Goal: Browse casually: Explore the website without a specific task or goal

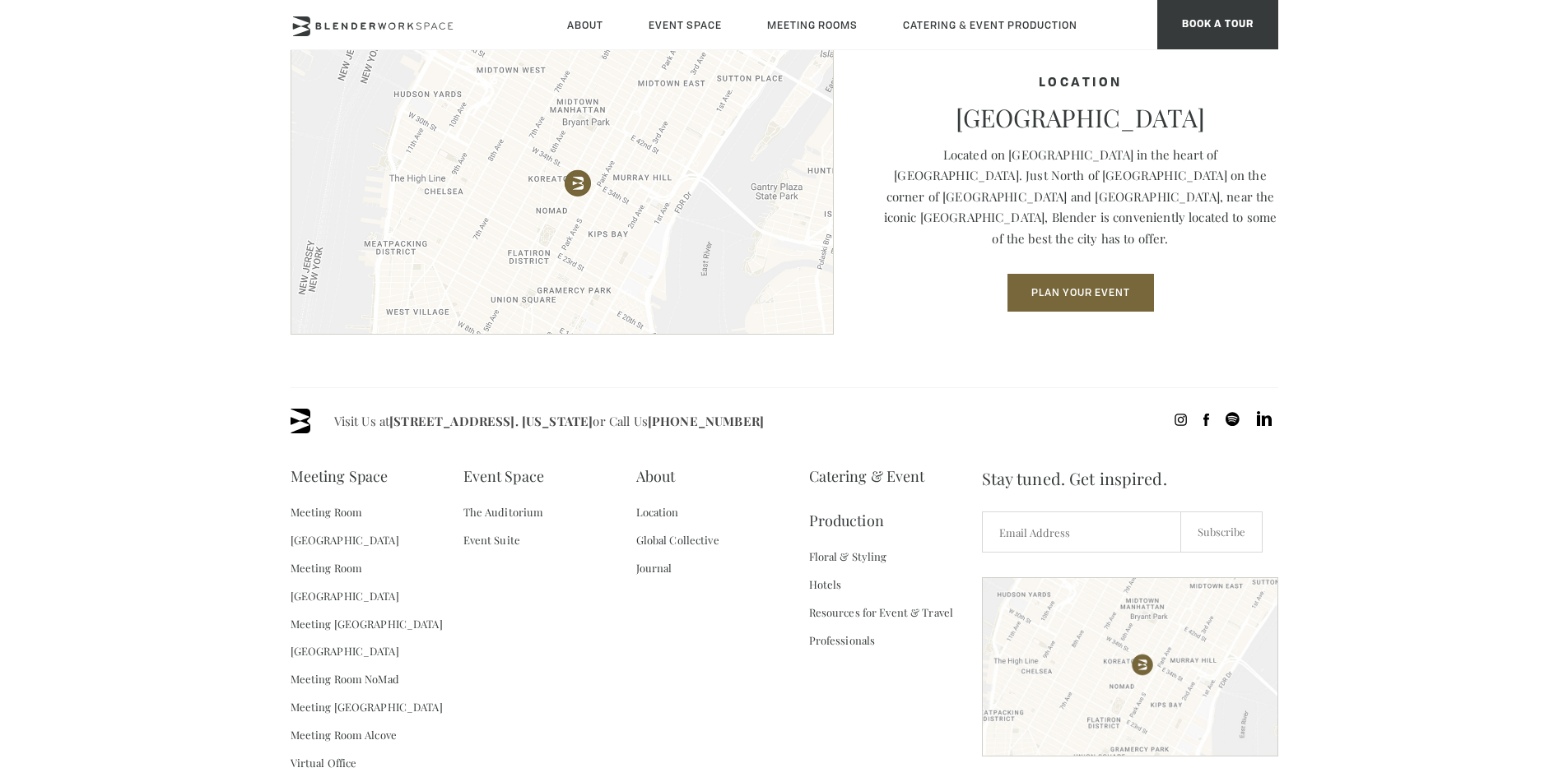
scroll to position [2339, 0]
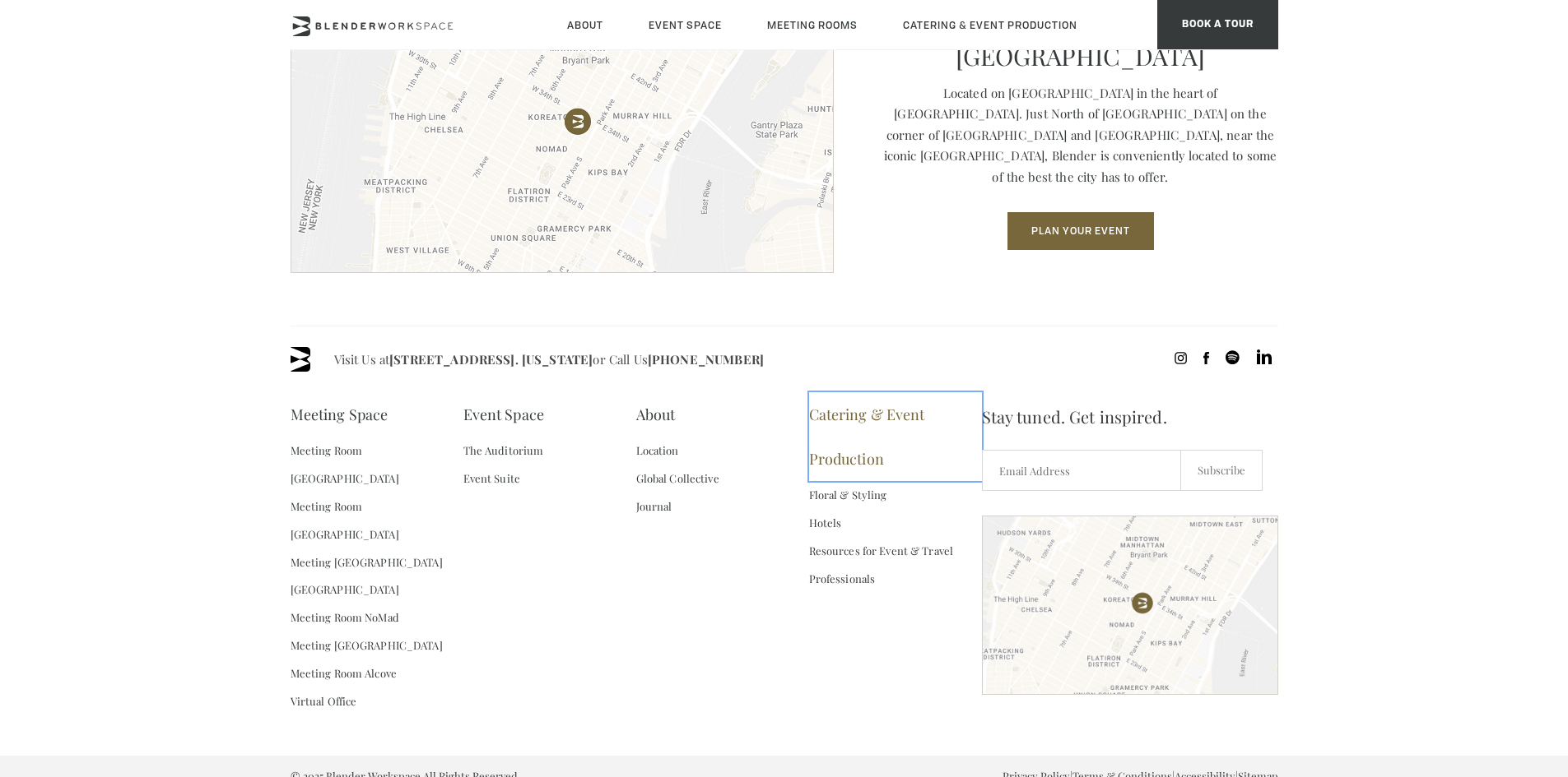
click at [874, 415] on link "Catering & Event Production" at bounding box center [895, 436] width 173 height 88
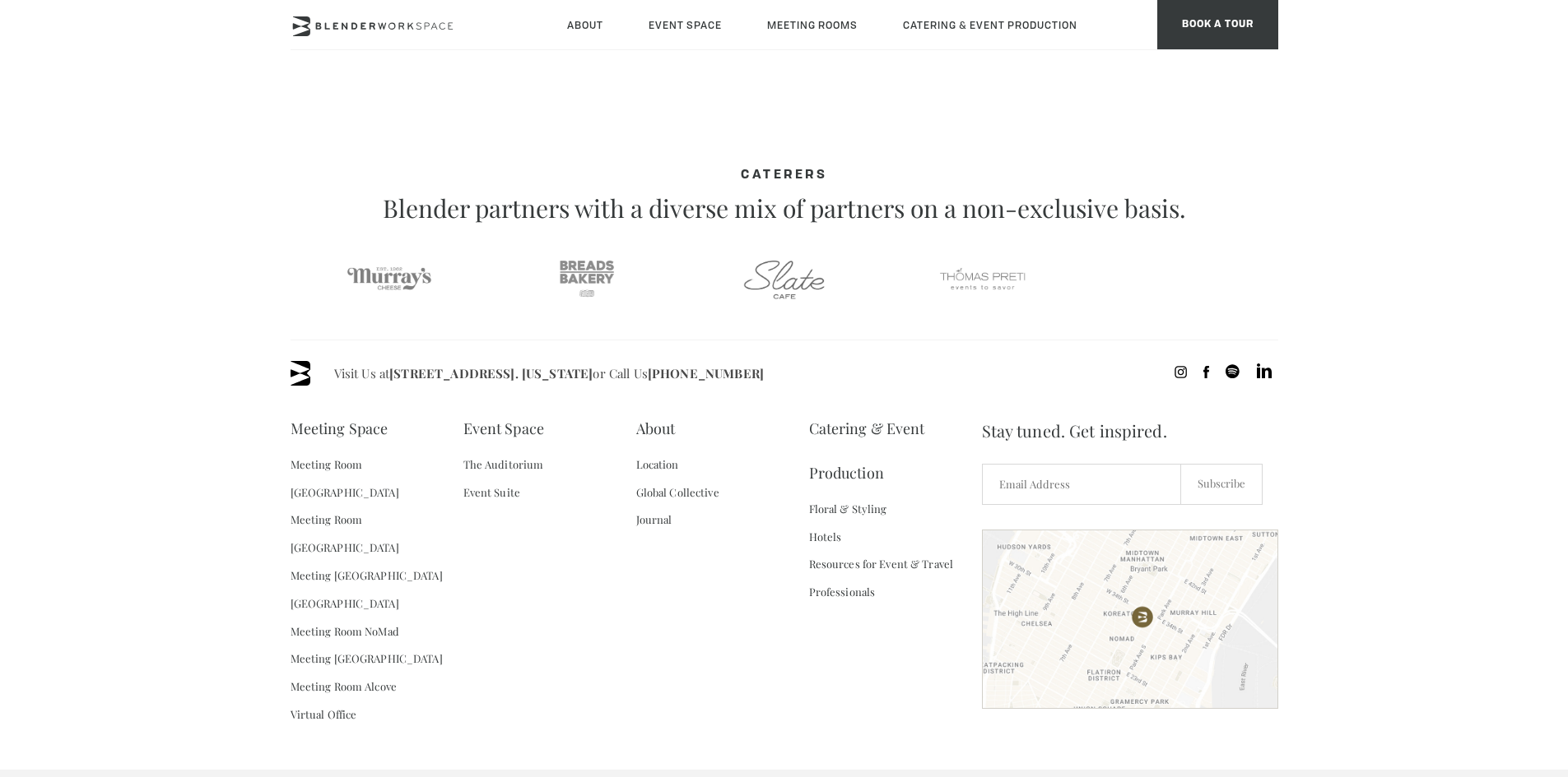
scroll to position [945, 0]
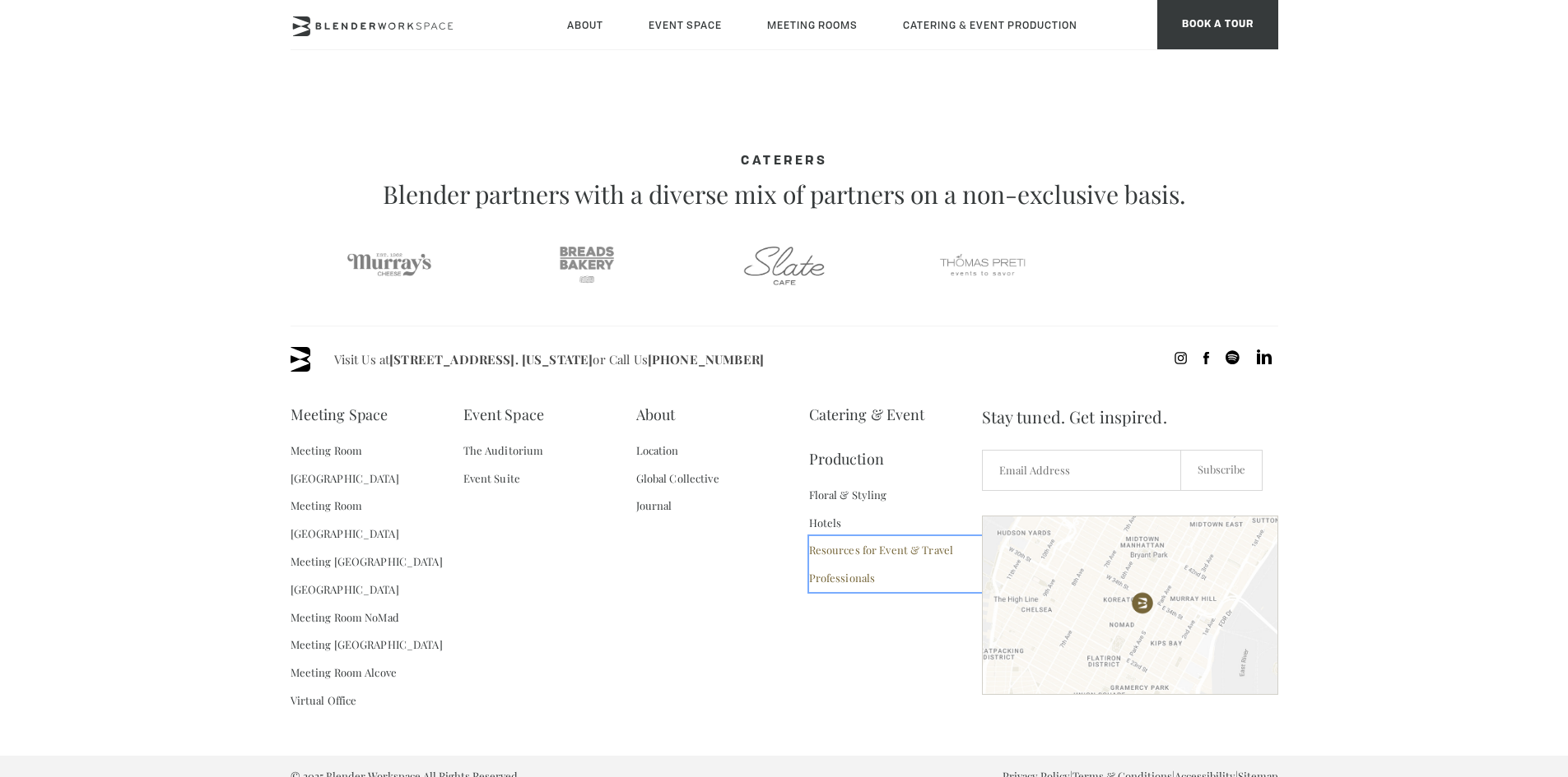
click at [843, 582] on link "Resources for Event & Travel Professionals" at bounding box center [895, 564] width 173 height 56
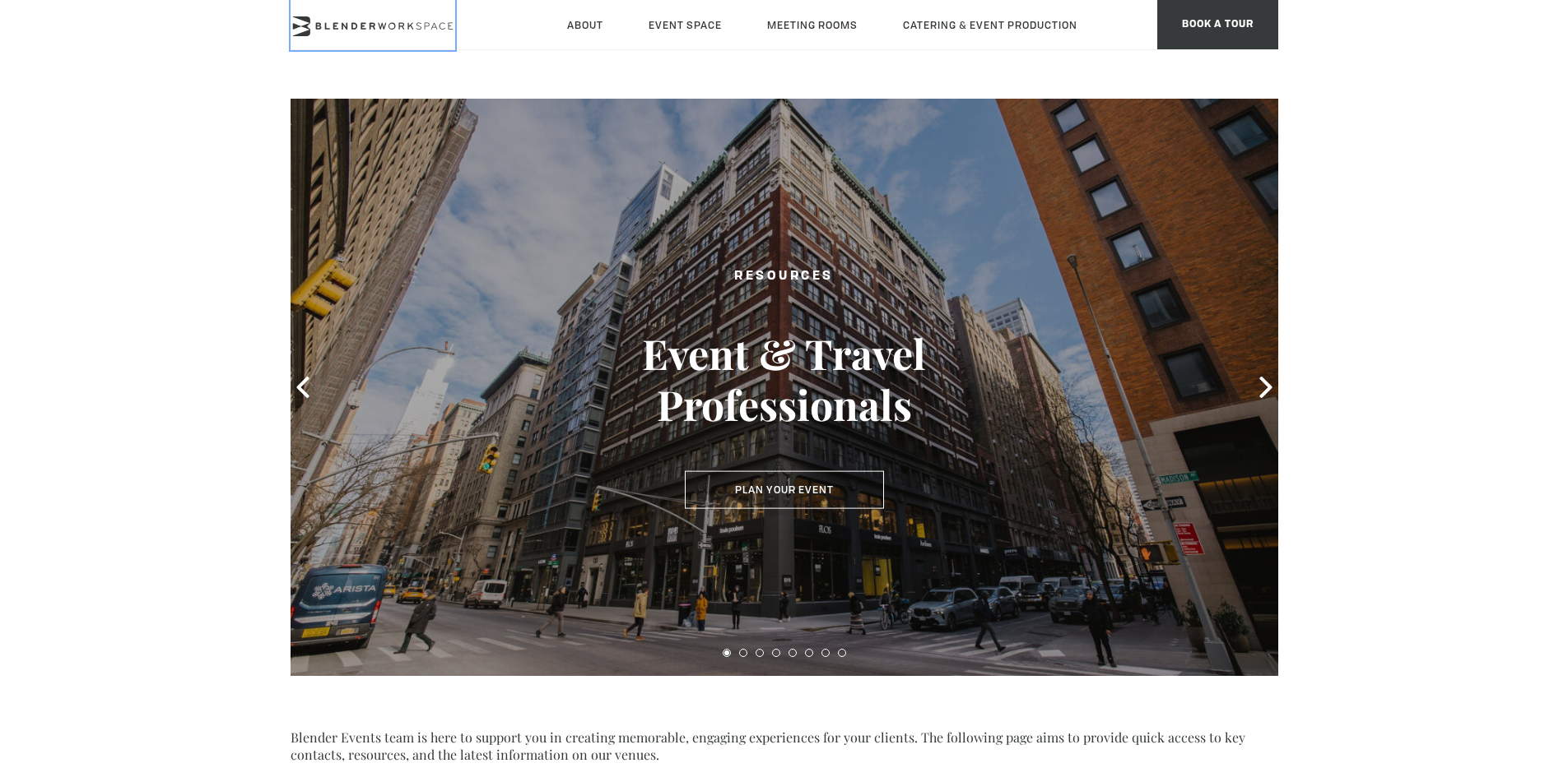
click at [344, 23] on icon at bounding box center [373, 26] width 165 height 20
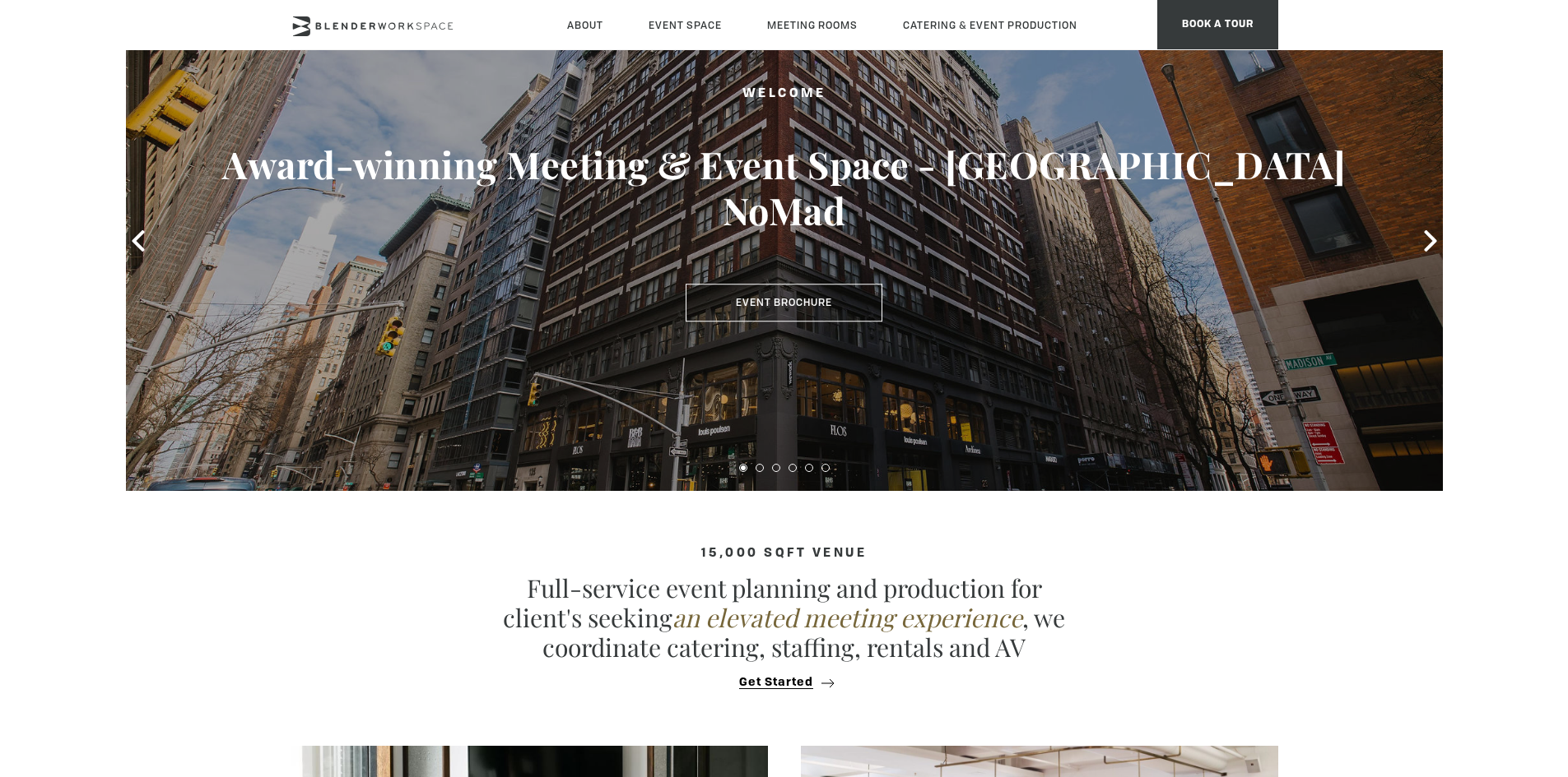
scroll to position [165, 0]
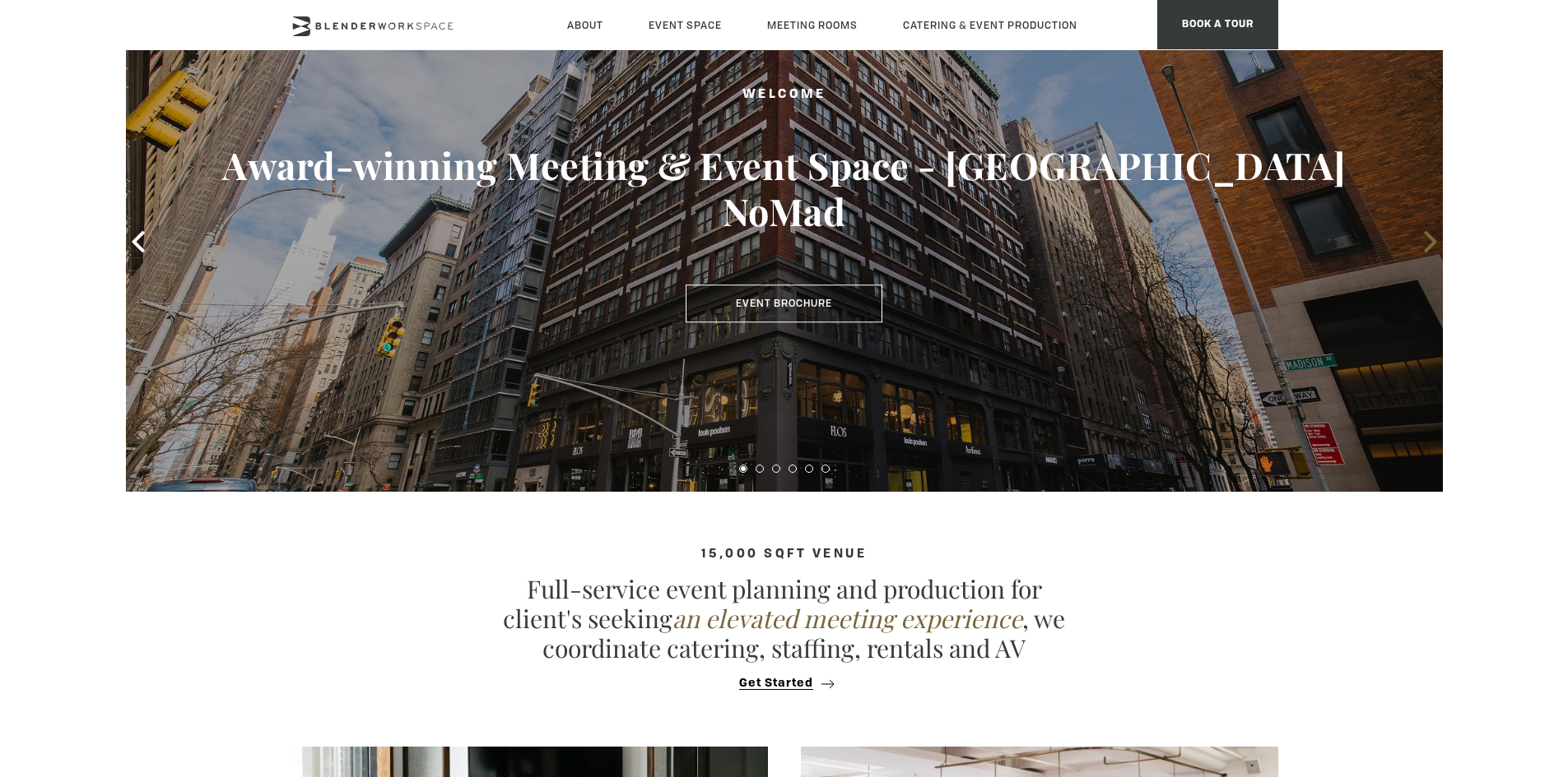
click at [1427, 241] on icon at bounding box center [1430, 242] width 22 height 22
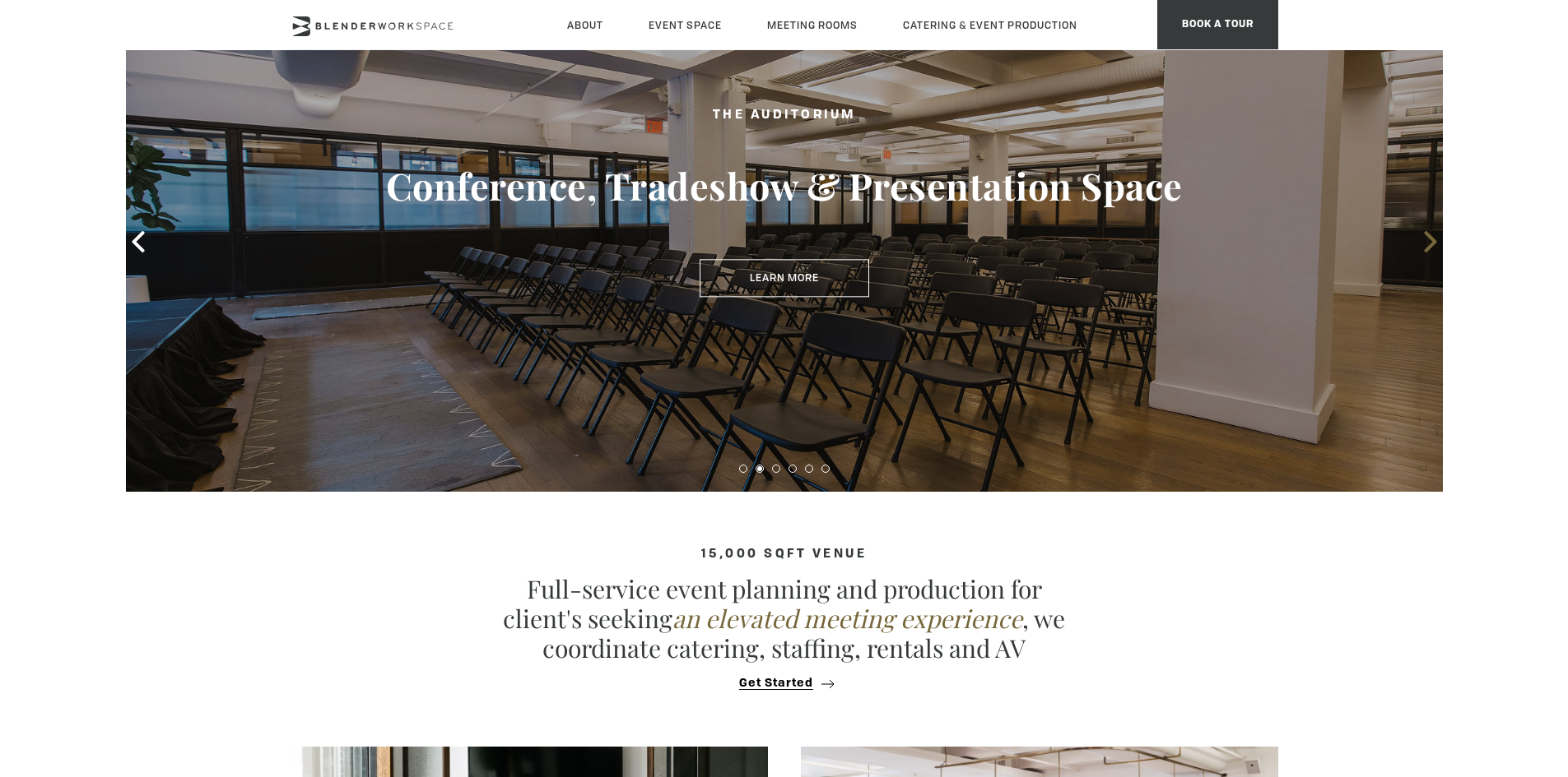
click at [1427, 241] on icon at bounding box center [1430, 242] width 22 height 22
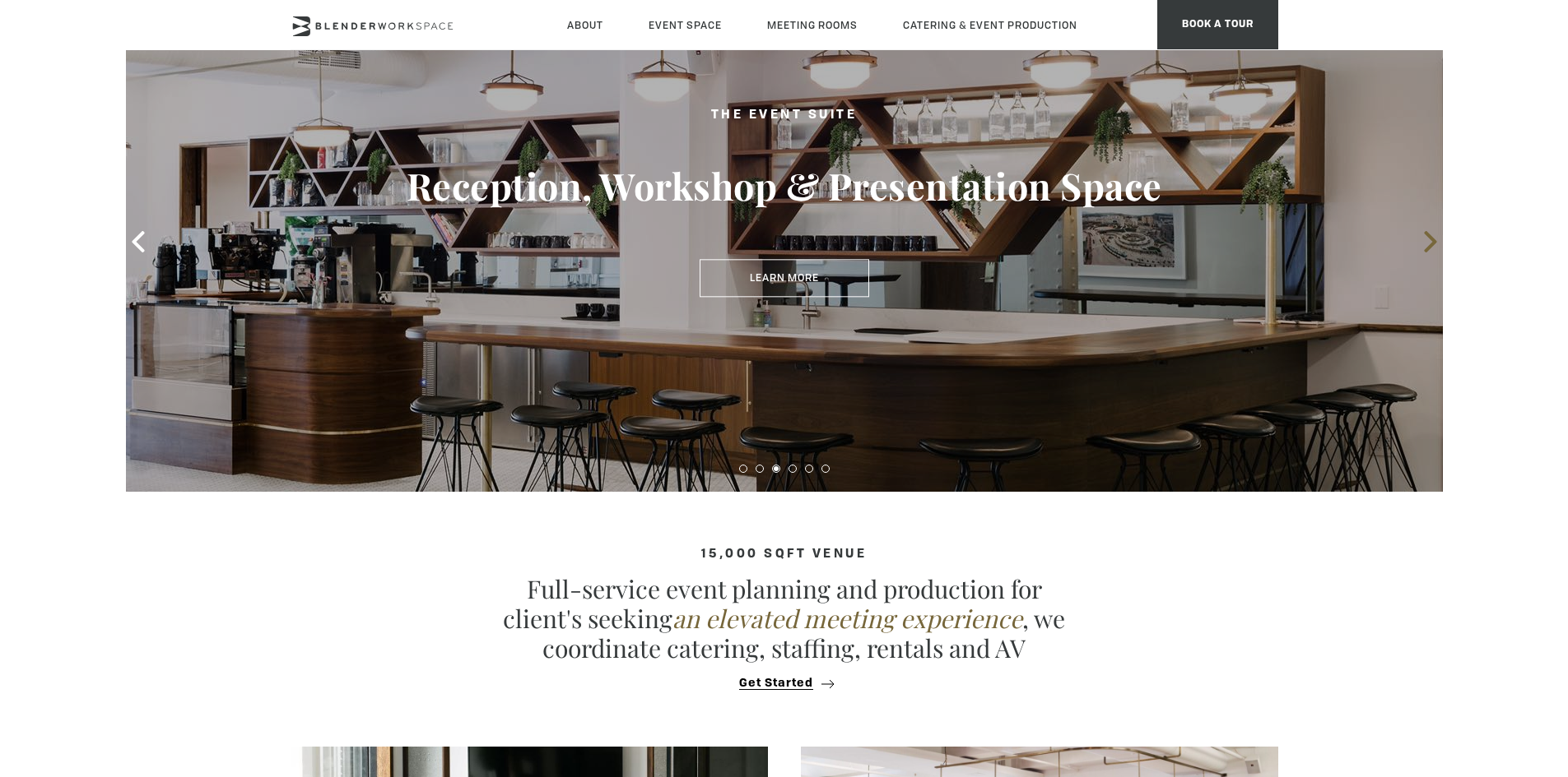
click at [1427, 241] on icon at bounding box center [1430, 242] width 22 height 22
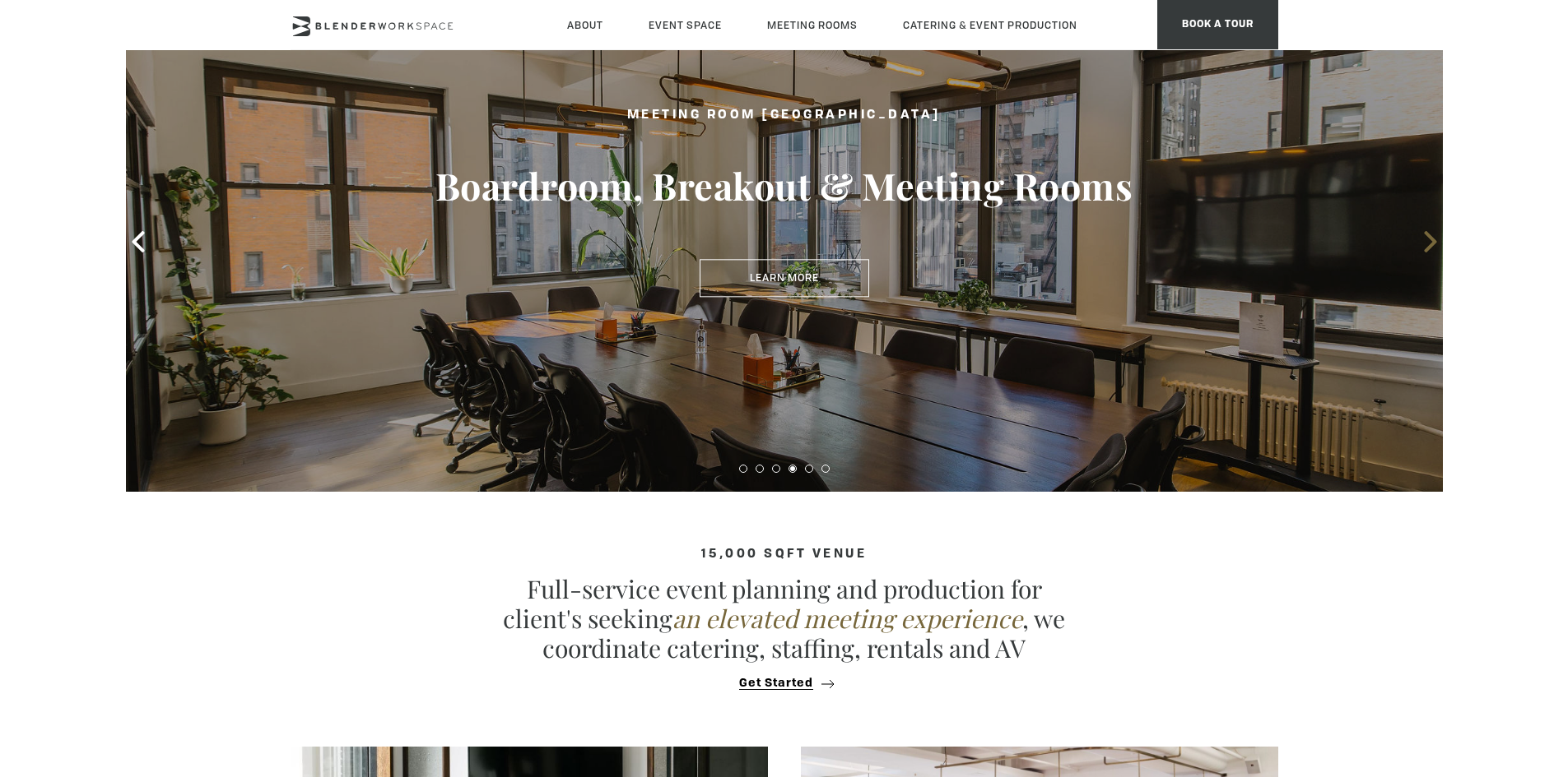
click at [1427, 241] on icon at bounding box center [1430, 242] width 22 height 22
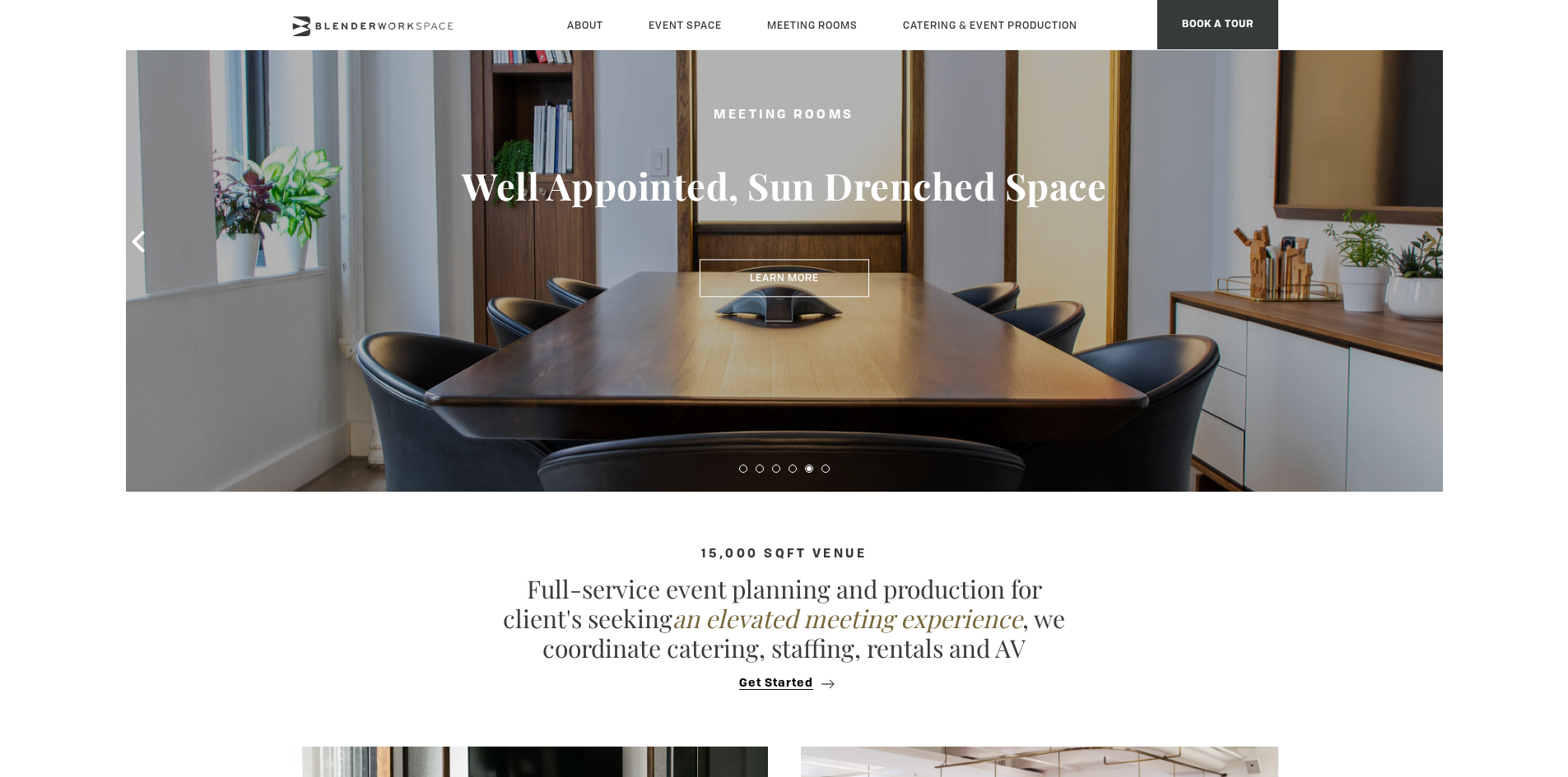
click at [1427, 241] on icon at bounding box center [1430, 242] width 22 height 22
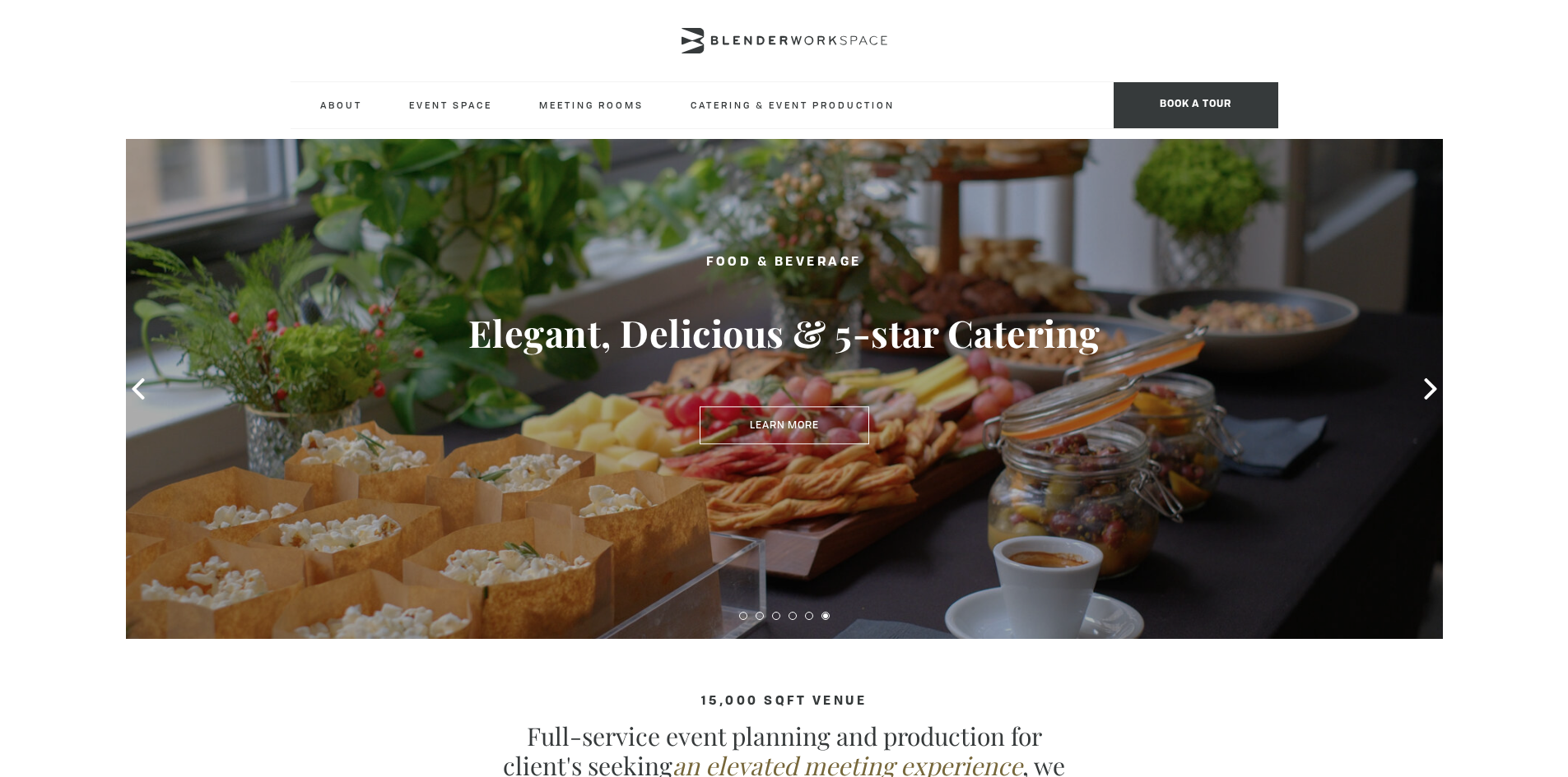
scroll to position [0, 0]
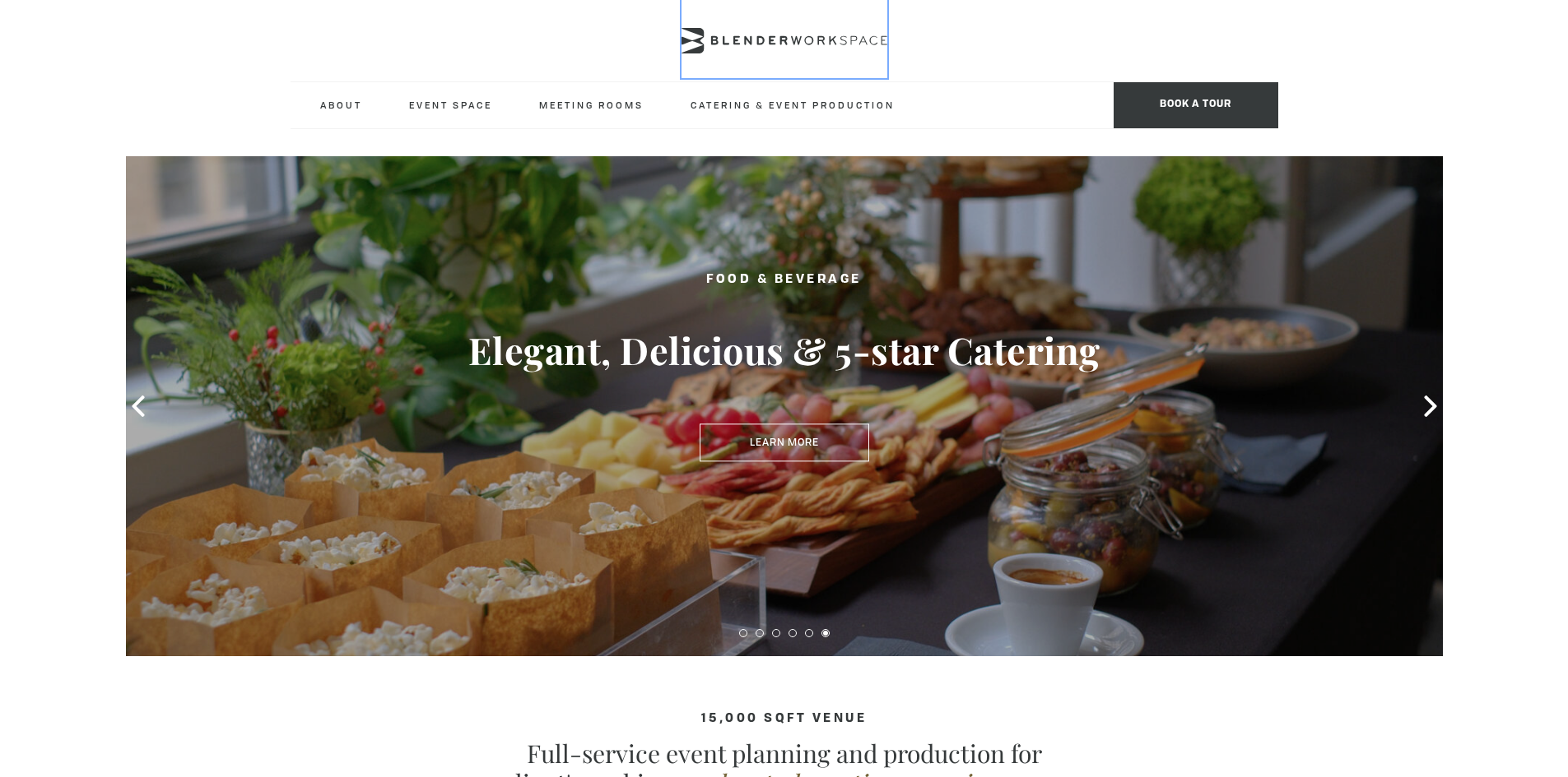
click at [758, 38] on icon at bounding box center [760, 41] width 8 height 9
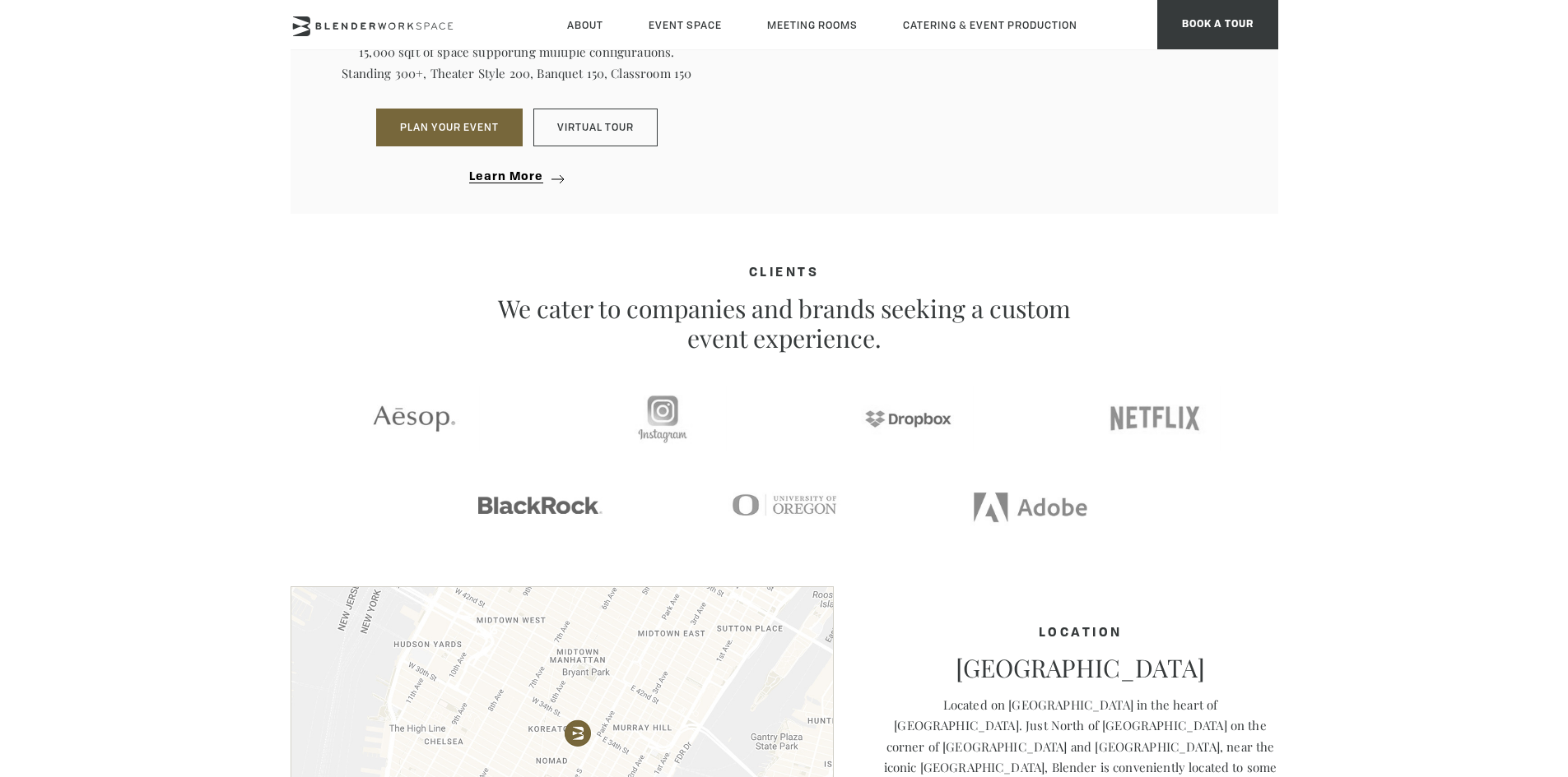
scroll to position [2339, 0]
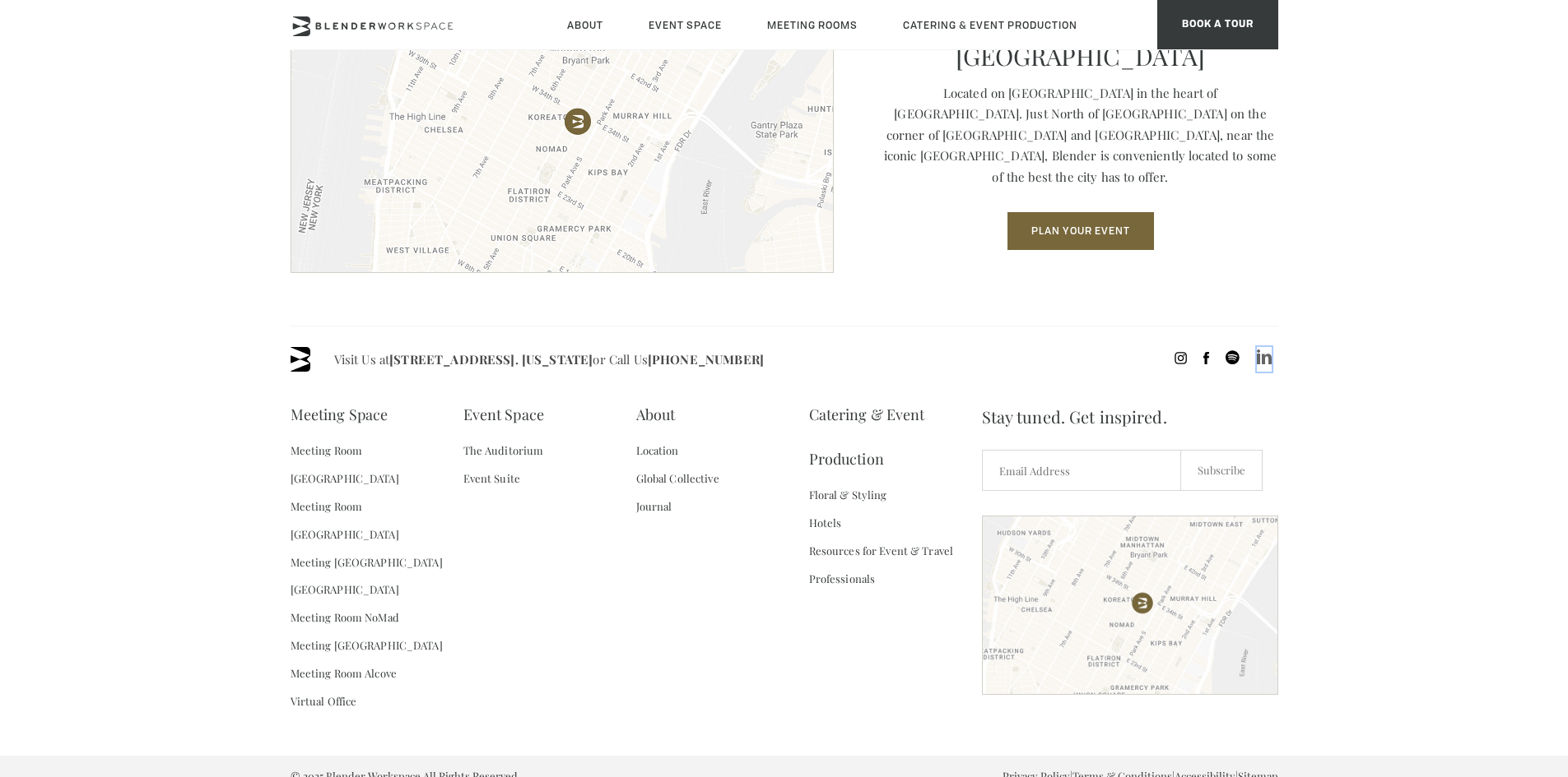
click at [1262, 359] on icon at bounding box center [1263, 356] width 15 height 15
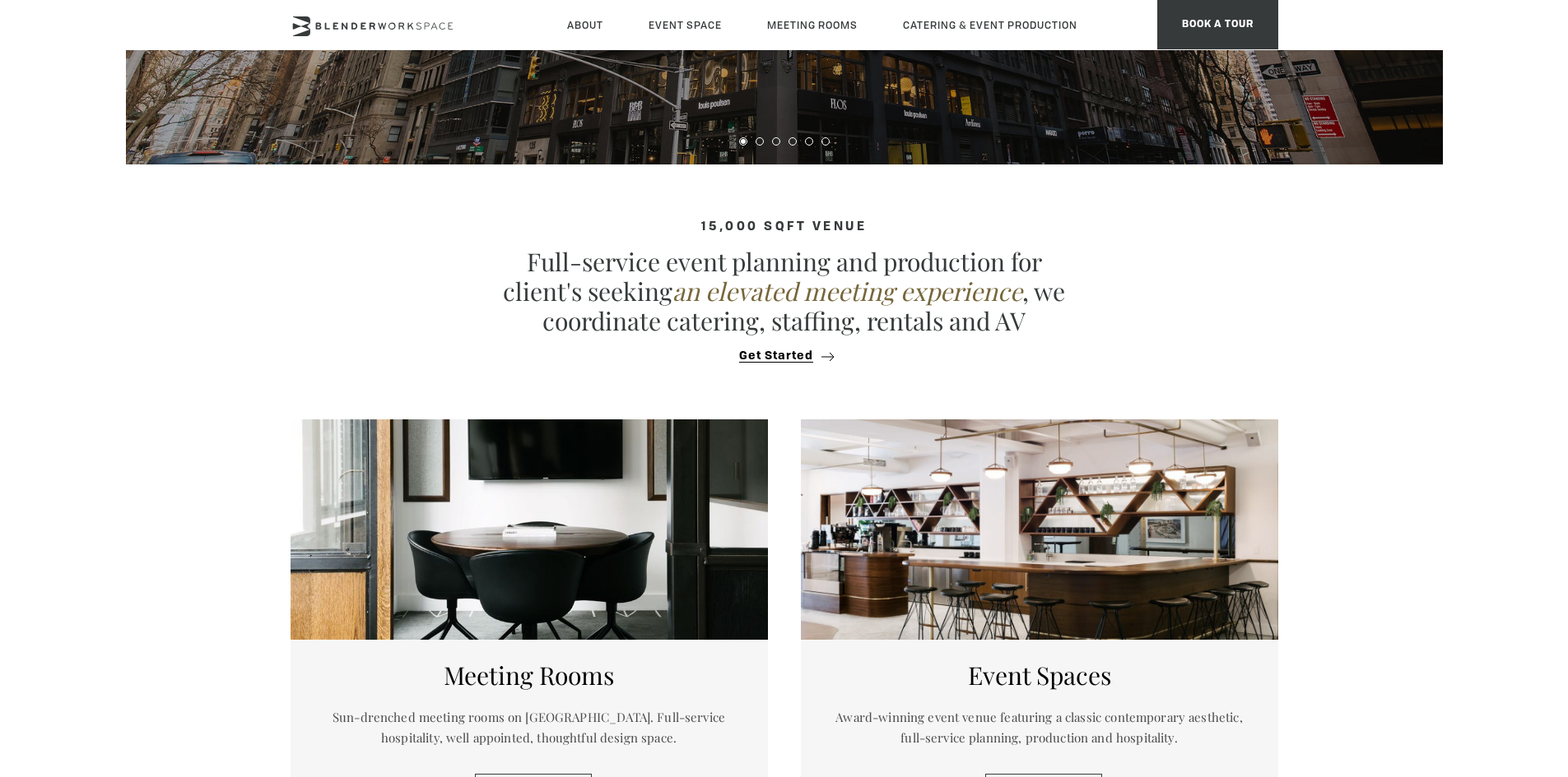
scroll to position [493, 0]
